Goal: Find specific page/section: Find specific page/section

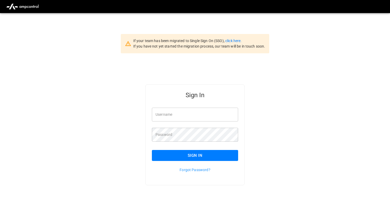
type input "*******"
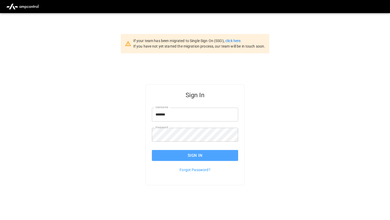
click at [189, 157] on button "Sign In" at bounding box center [195, 155] width 86 height 11
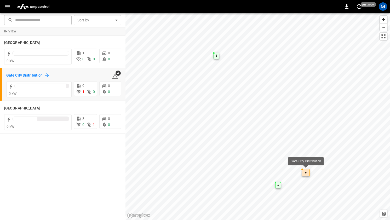
click at [38, 74] on h6 "Gate City Distribution" at bounding box center [24, 76] width 36 height 6
